Goal: Information Seeking & Learning: Find contact information

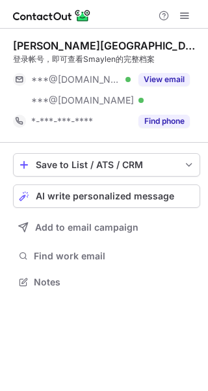
scroll to position [273, 208]
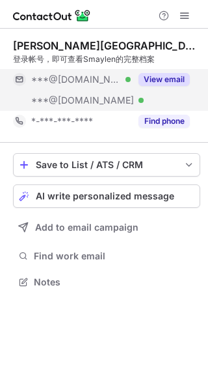
click at [161, 76] on button "View email" at bounding box center [164, 79] width 51 height 13
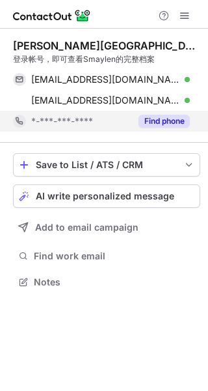
click at [156, 119] on button "Find phone" at bounding box center [164, 121] width 51 height 13
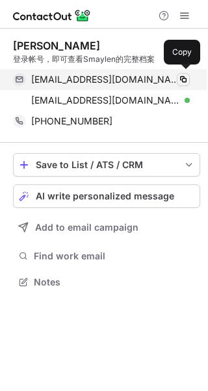
scroll to position [273, 208]
click at [187, 79] on span at bounding box center [183, 79] width 10 height 10
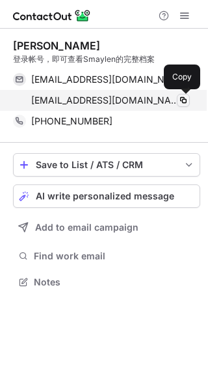
click at [180, 96] on span at bounding box center [183, 100] width 10 height 10
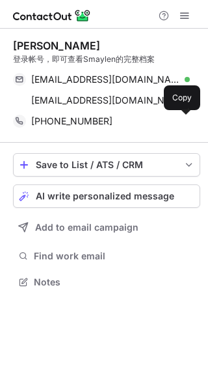
drag, startPoint x: 185, startPoint y: 119, endPoint x: 169, endPoint y: 151, distance: 35.5
click at [184, 119] on span at bounding box center [183, 121] width 10 height 10
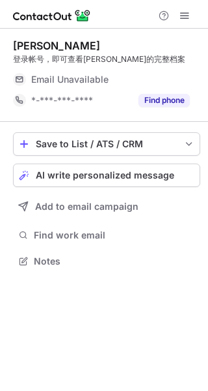
scroll to position [252, 208]
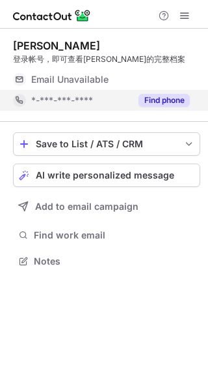
click at [161, 93] on div "Find phone" at bounding box center [160, 100] width 59 height 21
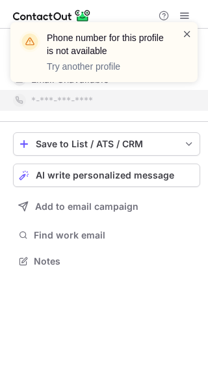
click at [188, 32] on span at bounding box center [187, 33] width 10 height 13
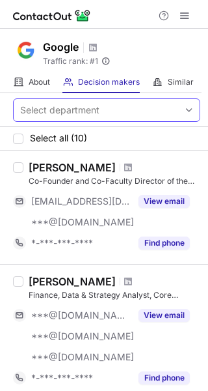
click at [94, 100] on div "Select department" at bounding box center [96, 110] width 165 height 21
click at [87, 108] on div "Select department" at bounding box center [59, 110] width 79 height 13
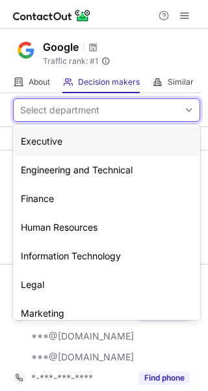
click at [87, 108] on div "Select department" at bounding box center [59, 110] width 79 height 13
paste input "**********"
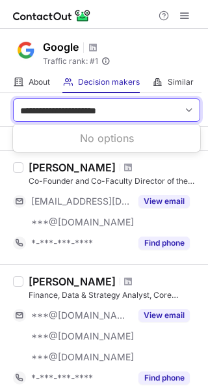
type input "**********"
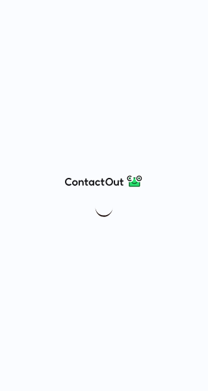
drag, startPoint x: 51, startPoint y: 178, endPoint x: 100, endPoint y: 182, distance: 49.6
click at [116, 182] on div at bounding box center [104, 195] width 208 height 391
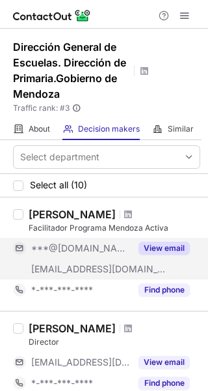
click at [161, 247] on button "View email" at bounding box center [164, 248] width 51 height 13
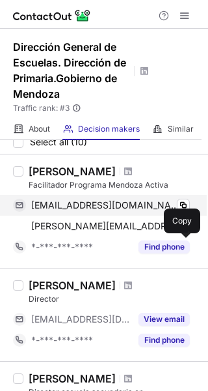
scroll to position [65, 0]
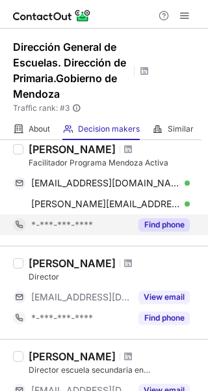
click at [165, 229] on button "Find phone" at bounding box center [164, 224] width 51 height 13
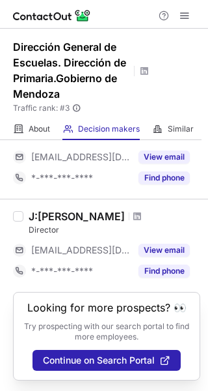
scroll to position [550, 0]
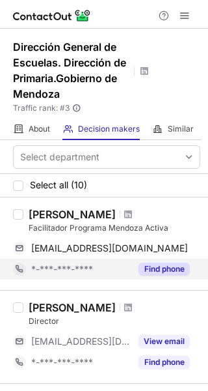
click at [176, 273] on button "Find phone" at bounding box center [164, 268] width 51 height 13
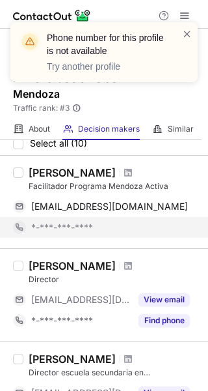
scroll to position [65, 0]
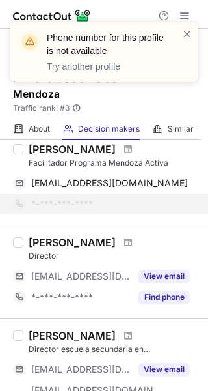
click at [176, 273] on button "View email" at bounding box center [164, 276] width 51 height 13
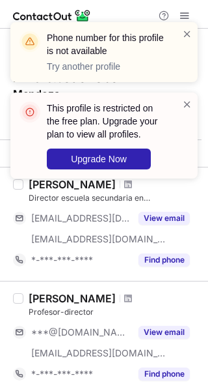
scroll to position [260, 0]
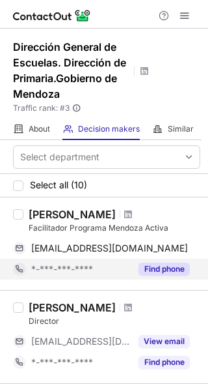
click at [177, 262] on button "Find phone" at bounding box center [164, 268] width 51 height 13
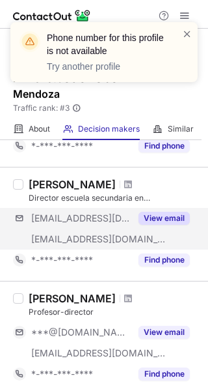
scroll to position [175, 0]
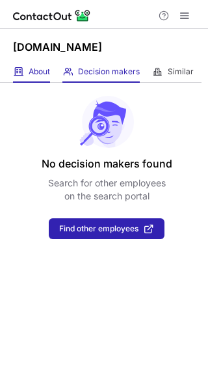
click at [46, 77] on div "About About Company" at bounding box center [31, 71] width 37 height 21
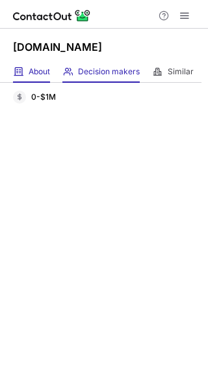
click at [87, 77] on div "Decision makers View Employees" at bounding box center [101, 71] width 77 height 21
